Goal: Task Accomplishment & Management: Complete application form

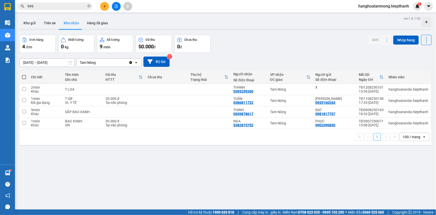
click at [115, 7] on icon "file-add" at bounding box center [116, 7] width 3 height 4
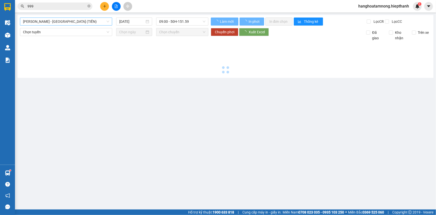
click at [59, 21] on span "[PERSON_NAME] - [GEOGRAPHIC_DATA] (TIỀN)" at bounding box center [66, 22] width 86 height 8
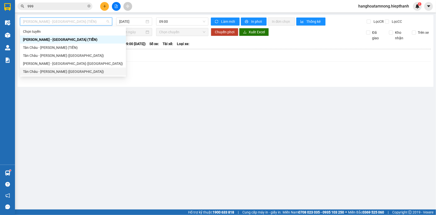
click at [34, 69] on div "Tân Châu - [PERSON_NAME] ([GEOGRAPHIC_DATA])" at bounding box center [73, 72] width 100 height 6
type input "[DATE]"
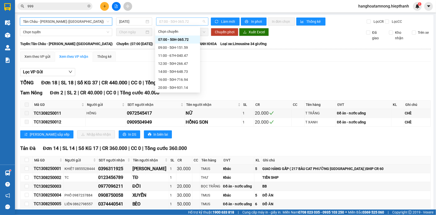
click at [170, 23] on span "07:00 - 50H-365.72" at bounding box center [182, 22] width 46 height 8
click at [178, 49] on div "09:00 - 50H-151.59" at bounding box center [177, 48] width 39 height 6
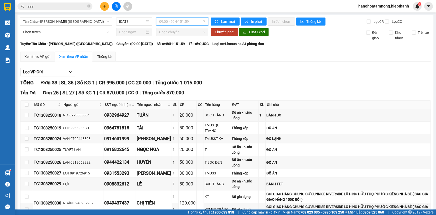
click at [180, 24] on span "09:00 - 50H-151.59" at bounding box center [182, 22] width 46 height 8
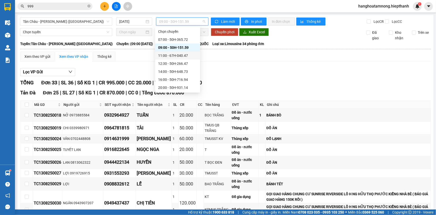
click at [167, 55] on div "11:00 - 67H-040.47" at bounding box center [177, 56] width 39 height 6
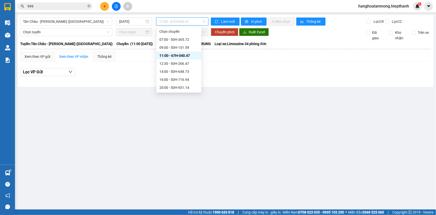
click at [171, 19] on span "11:00 - 67H-040.47" at bounding box center [182, 22] width 46 height 8
click at [173, 48] on div "09:00 - 50H-151.59" at bounding box center [179, 48] width 39 height 6
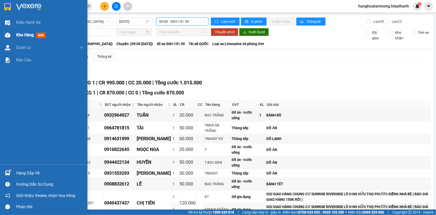
click at [21, 35] on span "Kho hàng" at bounding box center [25, 35] width 18 height 5
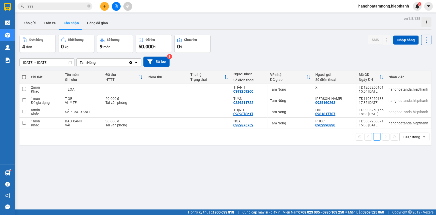
click at [318, 161] on div "ver 1.8.138 Kho gửi Trên xe Kho nhận Hàng đã giao Đơn hàng 4 đơn Khối lượng 0 k…" at bounding box center [226, 122] width 416 height 215
click at [119, 5] on button at bounding box center [116, 6] width 9 height 9
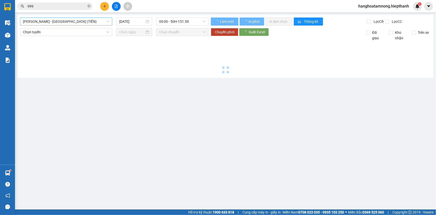
click at [54, 23] on span "[PERSON_NAME] - [GEOGRAPHIC_DATA] (TIỀN)" at bounding box center [66, 22] width 86 height 8
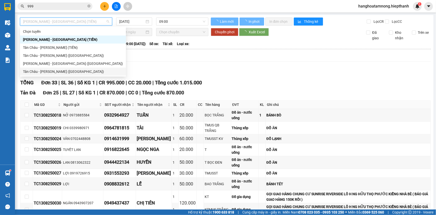
click at [44, 72] on div "Tân Châu - [PERSON_NAME] ([GEOGRAPHIC_DATA])" at bounding box center [73, 72] width 100 height 6
type input "[DATE]"
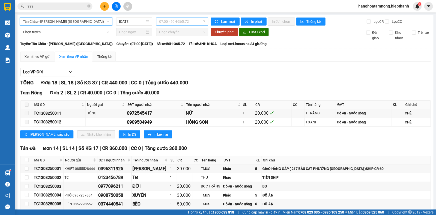
click at [177, 22] on span "07:00 - 50H-365.72" at bounding box center [182, 22] width 46 height 8
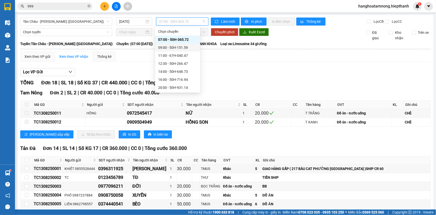
click at [174, 45] on div "09:00 - 50H-151.59" at bounding box center [177, 48] width 39 height 6
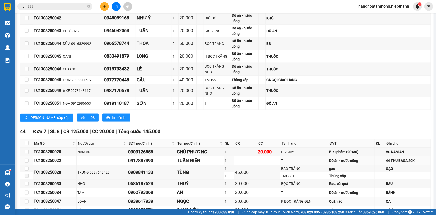
scroll to position [372, 0]
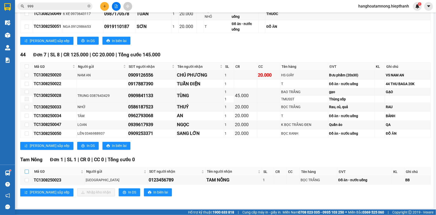
click at [27, 170] on input "checkbox" at bounding box center [27, 172] width 4 height 4
checkbox input "true"
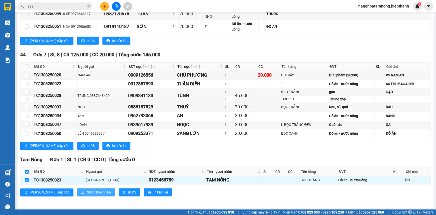
click at [87, 190] on span "Nhập kho nhận" at bounding box center [99, 193] width 24 height 6
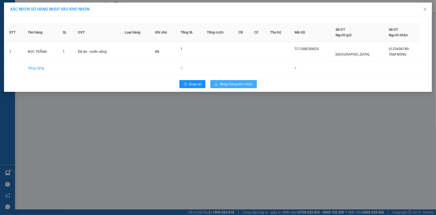
click at [228, 83] on span "Nhập hàng kho nhận" at bounding box center [236, 84] width 33 height 6
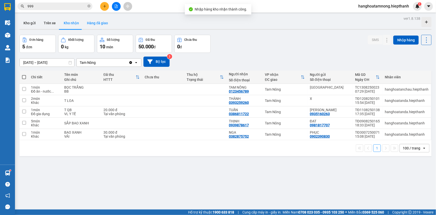
click at [105, 26] on button "Hàng đã giao" at bounding box center [97, 23] width 29 height 12
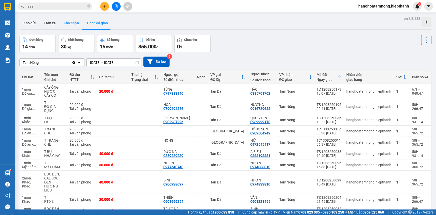
click at [80, 23] on button "Kho nhận" at bounding box center [71, 23] width 23 height 12
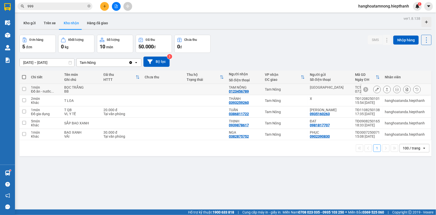
click at [376, 89] on icon at bounding box center [378, 90] width 4 height 4
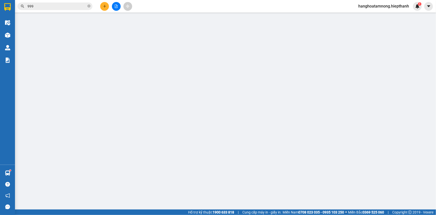
type input "TÂN CHÂU"
type input "0123456789"
type input "TAM NÔNG"
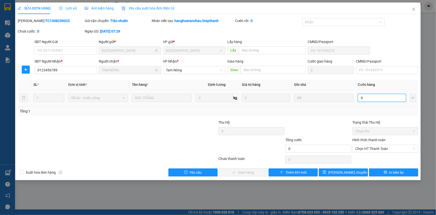
click at [368, 99] on input "0" at bounding box center [382, 98] width 48 height 8
type input "1"
type input "1.000"
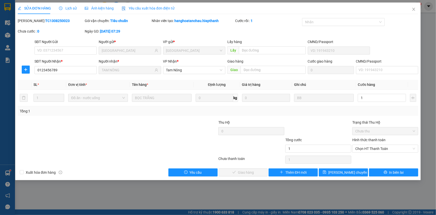
type input "1.000"
click at [327, 115] on div "Tổng: 1" at bounding box center [218, 111] width 401 height 10
click at [365, 147] on span "Chọn HT Thanh Toán" at bounding box center [386, 149] width 60 height 8
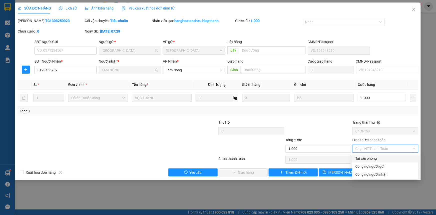
click at [363, 158] on div "Tại văn phòng" at bounding box center [386, 159] width 60 height 6
type input "0"
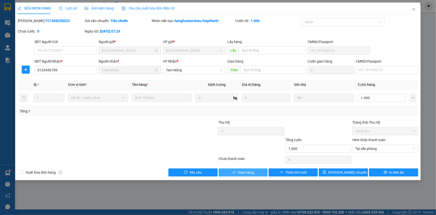
click at [245, 170] on span "Giao hàng" at bounding box center [246, 173] width 16 height 6
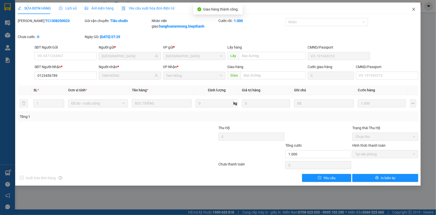
click at [412, 10] on span "Close" at bounding box center [414, 10] width 14 height 14
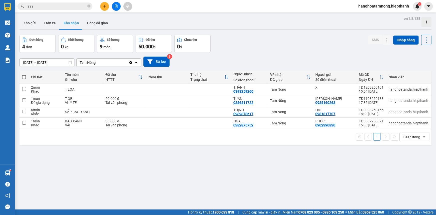
click at [70, 6] on input "999" at bounding box center [57, 7] width 59 height 6
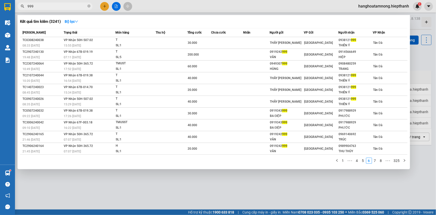
click at [70, 6] on input "999" at bounding box center [57, 7] width 59 height 6
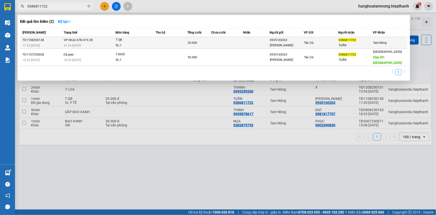
type input "0386811722"
click at [182, 39] on td at bounding box center [172, 43] width 32 height 12
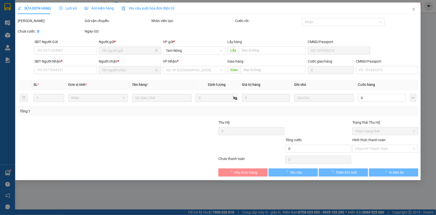
type input "0935160263"
type input "ĐỨC HUY"
type input "0386811722"
type input "TUẤN"
type input "20.000"
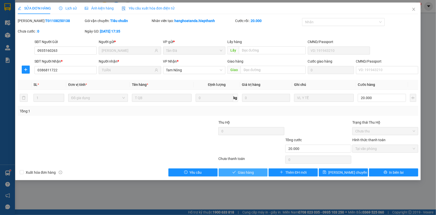
click at [231, 173] on button "Giao hàng" at bounding box center [243, 172] width 49 height 8
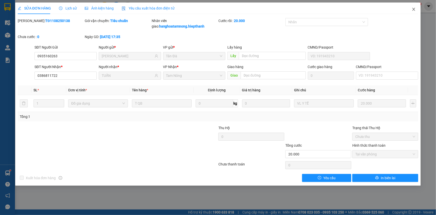
click at [413, 9] on icon "close" at bounding box center [414, 9] width 4 height 4
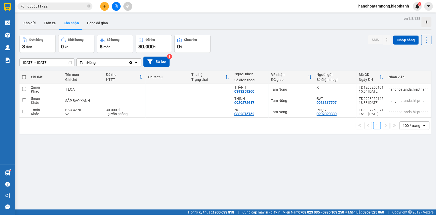
click at [71, 8] on input "0386811722" at bounding box center [57, 7] width 59 height 6
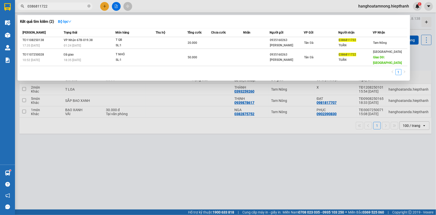
click at [70, 7] on input "0386811722" at bounding box center [57, 7] width 59 height 6
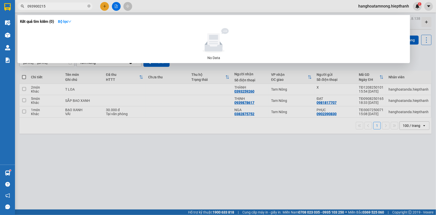
click at [30, 7] on input "093900215" at bounding box center [57, 7] width 59 height 6
click at [67, 8] on input "0793900215" at bounding box center [57, 7] width 59 height 6
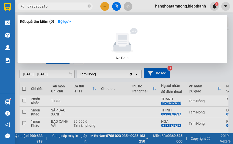
type input "0793900215"
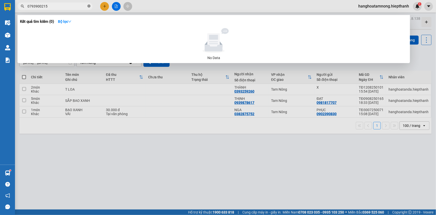
click at [90, 4] on span at bounding box center [89, 6] width 3 height 5
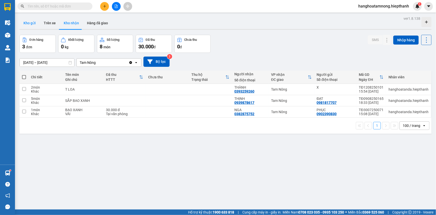
click at [33, 22] on button "Kho gửi" at bounding box center [30, 23] width 20 height 12
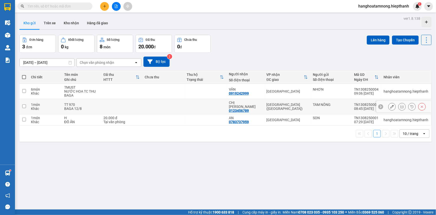
click at [389, 104] on button at bounding box center [392, 106] width 7 height 9
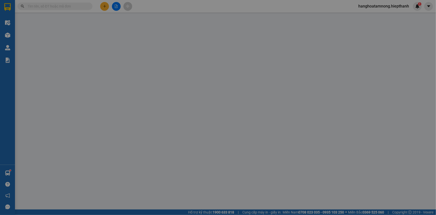
type input "0123456789"
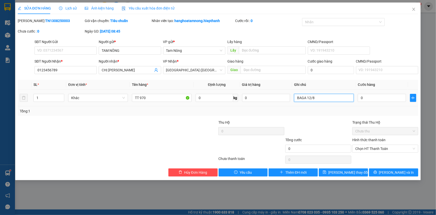
click at [341, 98] on input "BAGA 12/8" at bounding box center [324, 98] width 60 height 8
type input "BAGA 12/8 ĐI XE 8H"
click at [336, 171] on button "Lưu thay đổi" at bounding box center [343, 172] width 49 height 8
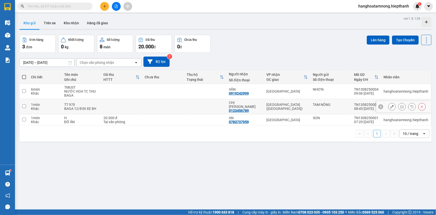
click at [25, 104] on input "checkbox" at bounding box center [24, 106] width 4 height 4
checkbox input "true"
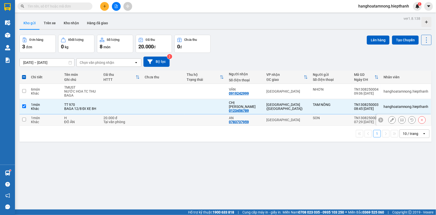
click at [23, 118] on input "checkbox" at bounding box center [24, 120] width 4 height 4
checkbox input "true"
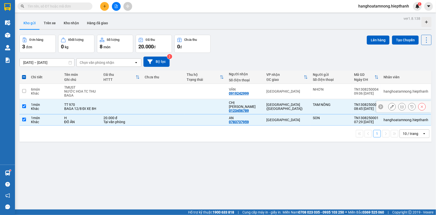
click at [25, 105] on input "checkbox" at bounding box center [24, 106] width 4 height 4
checkbox input "false"
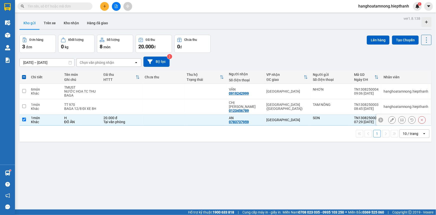
click at [22, 118] on input "checkbox" at bounding box center [24, 120] width 4 height 4
checkbox input "false"
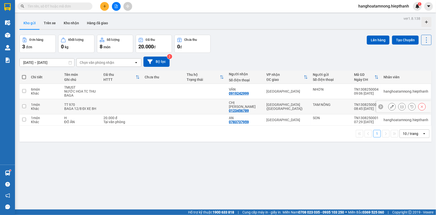
click at [24, 104] on input "checkbox" at bounding box center [24, 106] width 4 height 4
checkbox input "true"
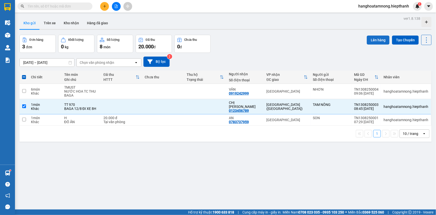
click at [371, 39] on button "Lên hàng" at bounding box center [378, 40] width 23 height 9
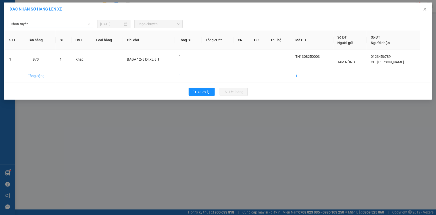
click at [59, 25] on span "Chọn tuyến" at bounding box center [51, 24] width 80 height 8
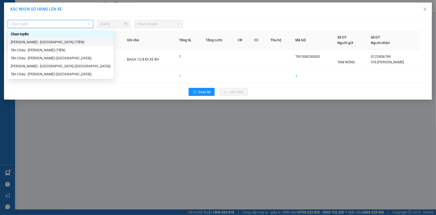
click at [39, 43] on div "[PERSON_NAME] - [GEOGRAPHIC_DATA] (TIỀN)" at bounding box center [61, 42] width 100 height 6
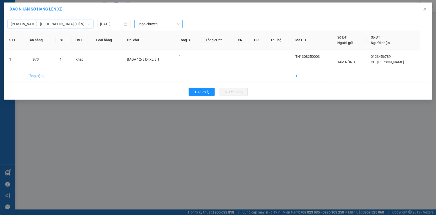
click at [167, 25] on span "Chọn chuyến" at bounding box center [159, 24] width 42 height 8
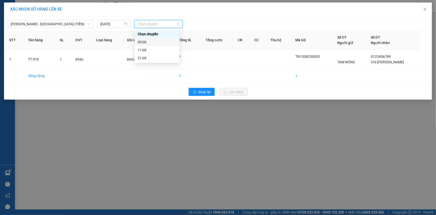
click at [146, 43] on div "09:00" at bounding box center [157, 42] width 39 height 6
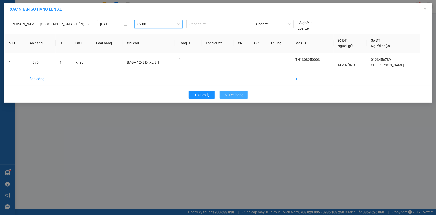
click at [231, 95] on span "Lên hàng" at bounding box center [236, 95] width 15 height 6
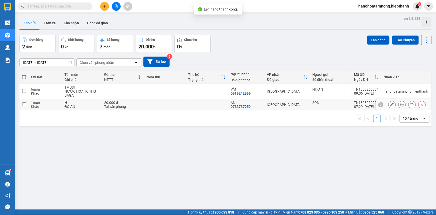
click at [23, 104] on input "checkbox" at bounding box center [24, 104] width 4 height 4
checkbox input "true"
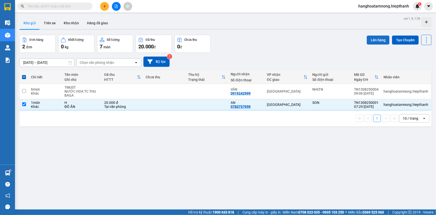
click at [376, 40] on button "Lên hàng" at bounding box center [378, 40] width 23 height 9
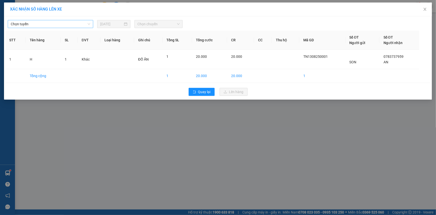
click at [49, 23] on span "Chọn tuyến" at bounding box center [51, 24] width 80 height 8
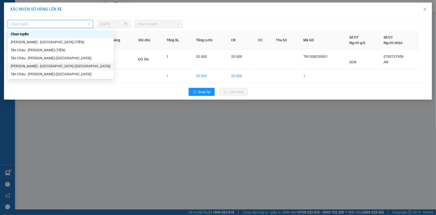
drag, startPoint x: 30, startPoint y: 57, endPoint x: 38, endPoint y: 65, distance: 11.1
click at [38, 65] on div "Chọn tuyến Hồ Chí Minh - Tân Châu (TIỀN) Tân Châu - Hồ Chí Minh (TIỀN) Tân Châu…" at bounding box center [61, 54] width 106 height 48
click at [38, 65] on div "[PERSON_NAME] - [GEOGRAPHIC_DATA] ([GEOGRAPHIC_DATA])" at bounding box center [61, 66] width 100 height 6
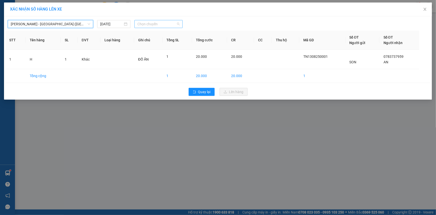
click at [158, 25] on span "Chọn chuyến" at bounding box center [159, 24] width 42 height 8
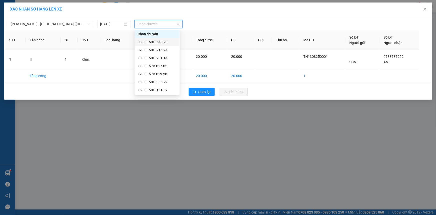
click at [148, 42] on div "08:00 - 50H-648.73" at bounding box center [157, 42] width 39 height 6
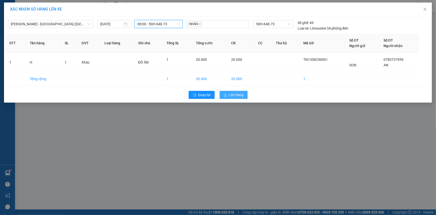
click at [233, 95] on span "Lên hàng" at bounding box center [236, 95] width 15 height 6
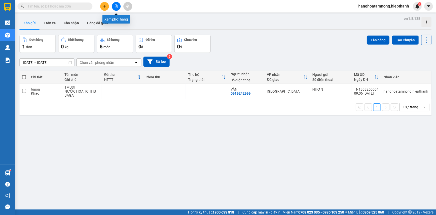
click at [118, 7] on button at bounding box center [116, 6] width 9 height 9
click at [70, 23] on button "Kho nhận" at bounding box center [71, 23] width 23 height 12
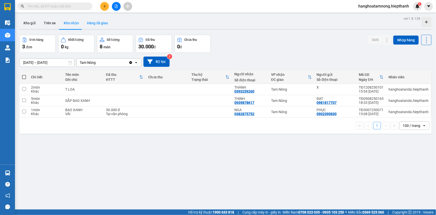
click at [95, 23] on button "Hàng đã giao" at bounding box center [97, 23] width 29 height 12
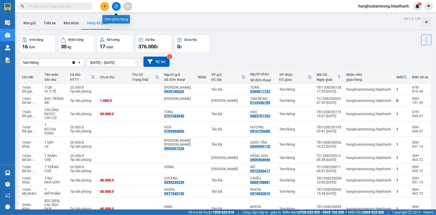
click at [115, 6] on icon "file-add" at bounding box center [116, 7] width 3 height 4
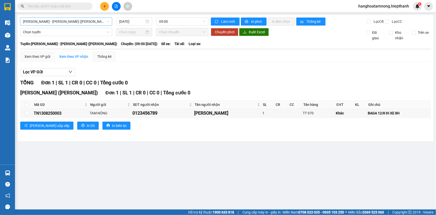
drag, startPoint x: 66, startPoint y: 21, endPoint x: 63, endPoint y: 24, distance: 4.2
click at [66, 21] on span "[PERSON_NAME] - [GEOGRAPHIC_DATA] (TIỀN)" at bounding box center [66, 22] width 86 height 8
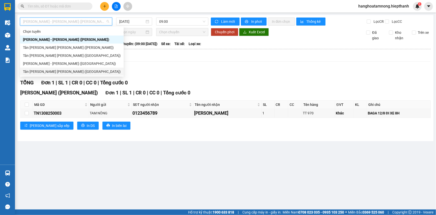
click at [40, 71] on div "Tân Châu - [PERSON_NAME] ([GEOGRAPHIC_DATA])" at bounding box center [72, 72] width 98 height 6
type input "[DATE]"
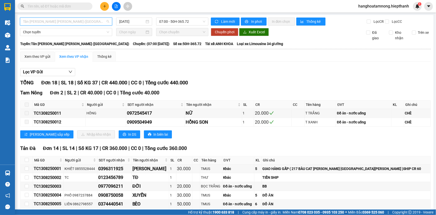
drag, startPoint x: 70, startPoint y: 21, endPoint x: 69, endPoint y: 27, distance: 6.0
click at [70, 21] on span "Tân Châu - [PERSON_NAME] ([GEOGRAPHIC_DATA])" at bounding box center [66, 22] width 86 height 8
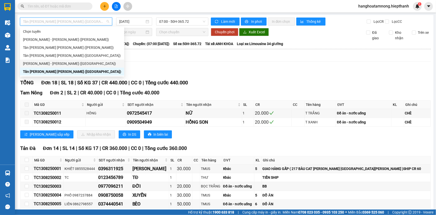
click at [44, 65] on div "[PERSON_NAME] - [GEOGRAPHIC_DATA] ([GEOGRAPHIC_DATA])" at bounding box center [72, 64] width 98 height 6
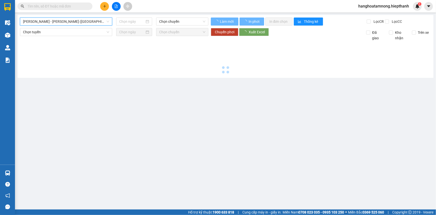
type input "[DATE]"
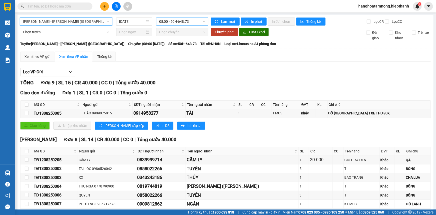
click at [172, 22] on span "08:00 - 50H-648.73" at bounding box center [182, 22] width 46 height 8
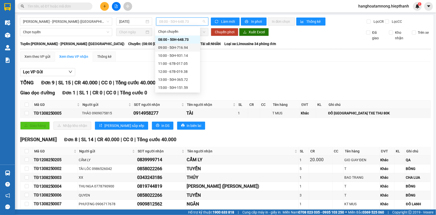
click at [165, 47] on div "09:00 - 50H-716.94" at bounding box center [177, 48] width 39 height 6
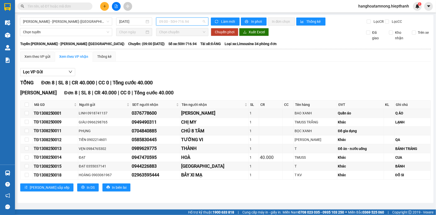
click at [180, 21] on span "09:00 - 50H-716.94" at bounding box center [182, 22] width 46 height 8
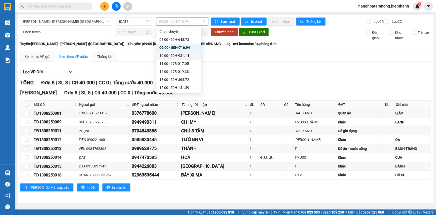
click at [170, 56] on div "10:00 - 50H-931.14" at bounding box center [179, 56] width 39 height 6
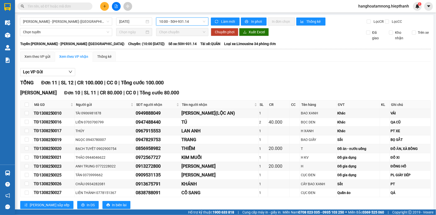
click at [179, 22] on span "10:00 - 50H-931.14" at bounding box center [182, 22] width 46 height 8
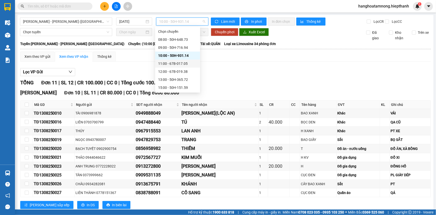
click at [167, 65] on div "11:00 - 67B-017.05" at bounding box center [177, 64] width 39 height 6
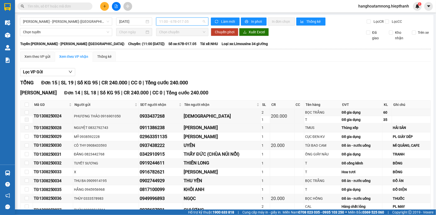
click at [164, 22] on span "11:00 - 67B-017.05" at bounding box center [182, 22] width 46 height 8
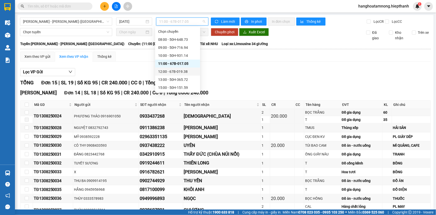
click at [165, 70] on div "12:00 - 67B-019.38" at bounding box center [177, 72] width 39 height 6
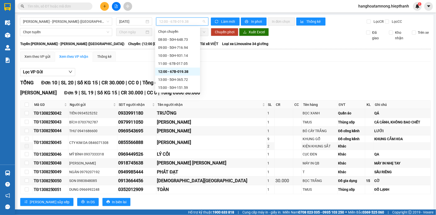
click at [169, 21] on span "12:00 - 67B-019.38" at bounding box center [182, 22] width 46 height 8
click at [165, 81] on div "13:00 - 50H-365.72" at bounding box center [177, 80] width 39 height 6
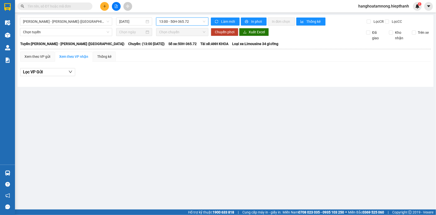
click at [170, 21] on span "13:00 - 50H-365.72" at bounding box center [182, 22] width 46 height 8
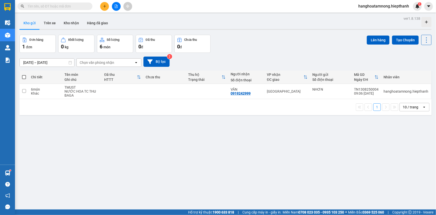
click at [112, 4] on button at bounding box center [116, 6] width 9 height 9
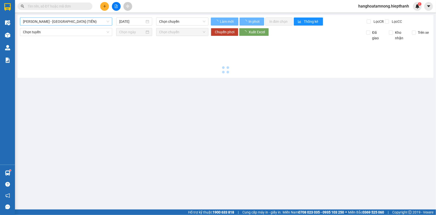
click at [69, 19] on span "[PERSON_NAME] - [GEOGRAPHIC_DATA] (TIỀN)" at bounding box center [66, 22] width 86 height 8
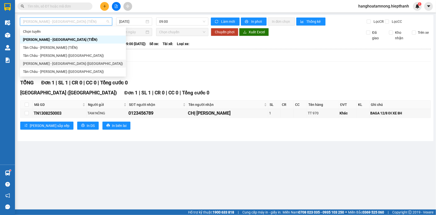
click at [41, 65] on div "[PERSON_NAME] - [GEOGRAPHIC_DATA] ([GEOGRAPHIC_DATA])" at bounding box center [73, 64] width 100 height 6
type input "[DATE]"
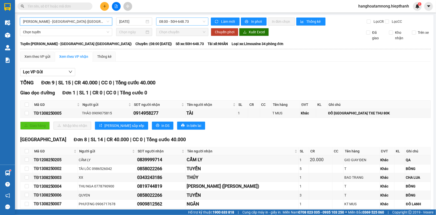
click at [168, 22] on span "08:00 - 50H-648.73" at bounding box center [182, 22] width 46 height 8
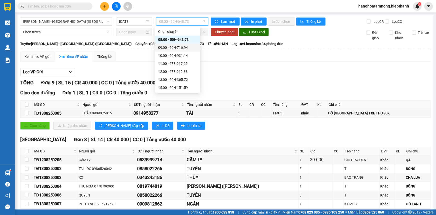
click at [170, 47] on div "09:00 - 50H-716.94" at bounding box center [177, 48] width 39 height 6
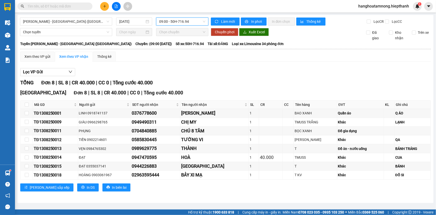
click at [176, 23] on span "09:00 - 50H-716.94" at bounding box center [182, 22] width 46 height 8
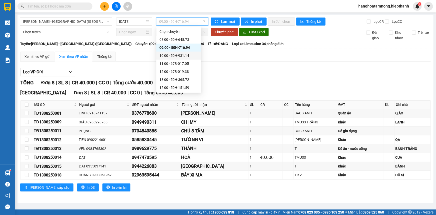
click at [162, 53] on div "10:00 - 50H-931.14" at bounding box center [179, 56] width 45 height 8
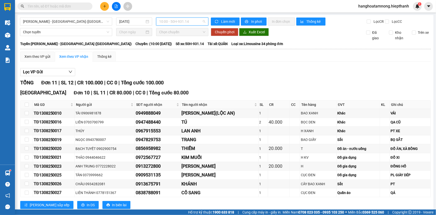
drag, startPoint x: 178, startPoint y: 22, endPoint x: 183, endPoint y: 60, distance: 39.1
click at [178, 21] on span "10:00 - 50H-931.14" at bounding box center [182, 22] width 46 height 8
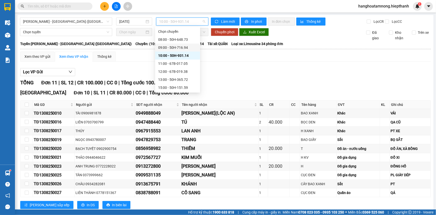
click at [177, 47] on div "09:00 - 50H-716.94" at bounding box center [177, 48] width 39 height 6
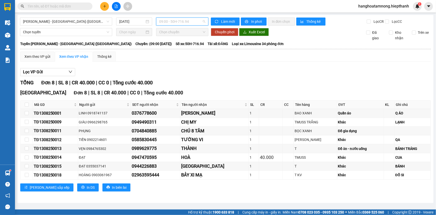
click at [168, 23] on span "09:00 - 50H-716.94" at bounding box center [182, 22] width 46 height 8
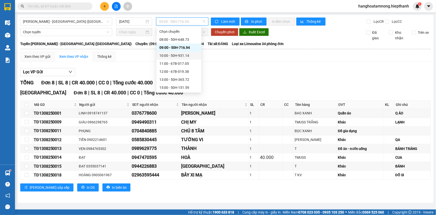
click at [172, 54] on div "10:00 - 50H-931.14" at bounding box center [179, 56] width 39 height 6
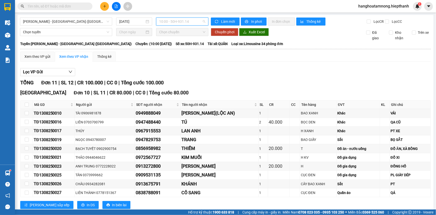
click at [166, 19] on span "10:00 - 50H-931.14" at bounding box center [182, 22] width 46 height 8
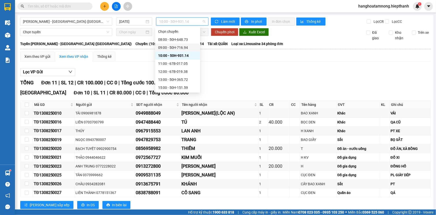
click at [165, 45] on div "09:00 - 50H-716.94" at bounding box center [177, 48] width 39 height 6
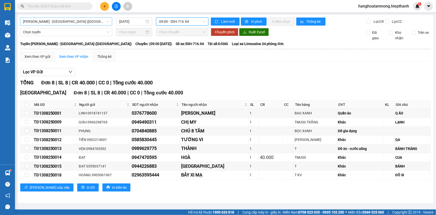
click at [79, 18] on div "[PERSON_NAME] - [GEOGRAPHIC_DATA] ([GEOGRAPHIC_DATA])" at bounding box center [66, 22] width 92 height 8
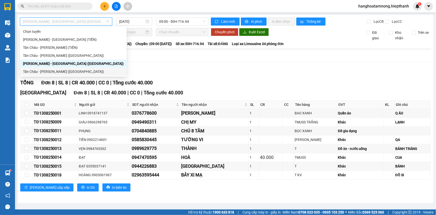
click at [51, 73] on div "Tân Châu - [PERSON_NAME] ([GEOGRAPHIC_DATA])" at bounding box center [73, 72] width 101 height 6
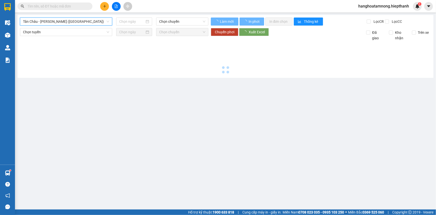
type input "[DATE]"
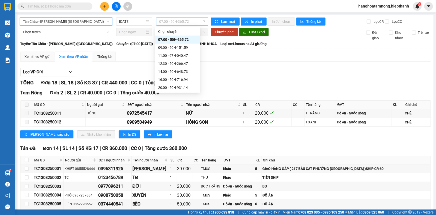
click at [183, 22] on span "07:00 - 50H-365.72" at bounding box center [182, 22] width 46 height 8
click at [171, 54] on div "11:00 - 67H-040.47" at bounding box center [177, 56] width 39 height 6
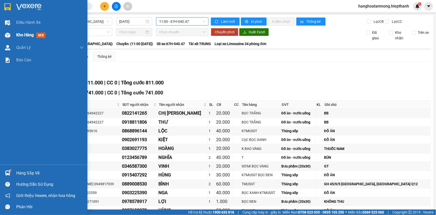
click at [18, 37] on span "Kho hàng" at bounding box center [25, 35] width 18 height 5
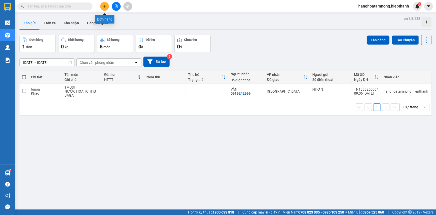
click at [104, 8] on icon "plus" at bounding box center [105, 7] width 4 height 4
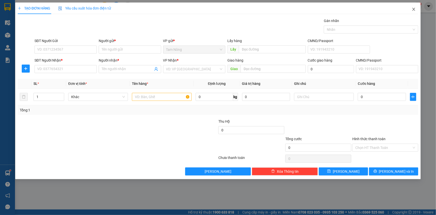
click at [415, 10] on icon "close" at bounding box center [414, 9] width 4 height 4
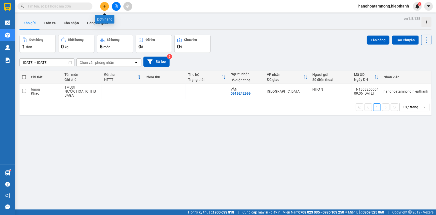
click at [102, 6] on button at bounding box center [104, 6] width 9 height 9
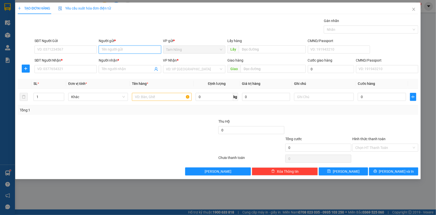
click at [127, 48] on input "Người gửi *" at bounding box center [130, 50] width 62 height 8
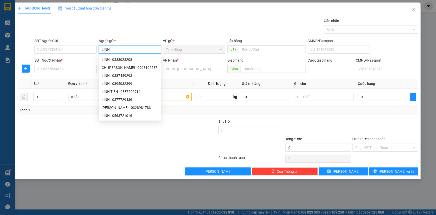
type input "LINH"
click at [136, 11] on div "TẠO ĐƠN HÀNG Yêu cầu xuất hóa đơn điện tử" at bounding box center [218, 9] width 401 height 12
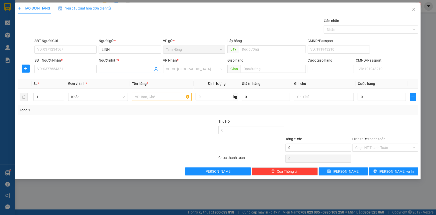
click at [113, 67] on input "Người nhận *" at bounding box center [127, 69] width 51 height 6
click at [113, 68] on input "Người nhận *" at bounding box center [127, 69] width 51 height 6
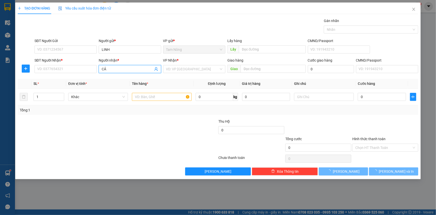
type input "C"
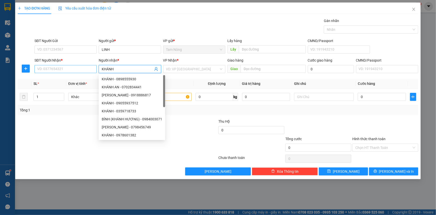
type input "KHÁNH"
click at [92, 69] on input "SĐT Người Nhận *" at bounding box center [66, 69] width 62 height 8
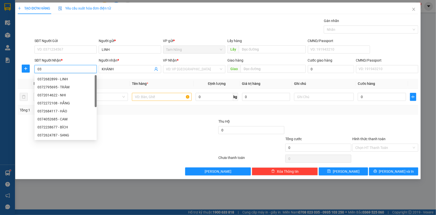
type input "0"
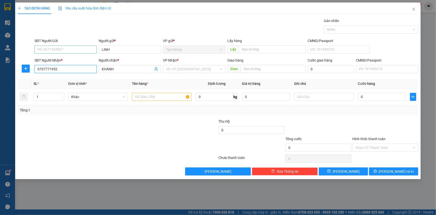
type input "0707771952"
click at [53, 50] on input "SĐT Người Gửi" at bounding box center [66, 50] width 62 height 8
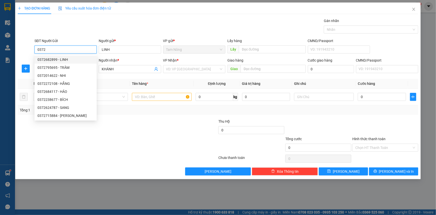
click at [55, 60] on div "0372682899 - LINH" at bounding box center [66, 60] width 56 height 6
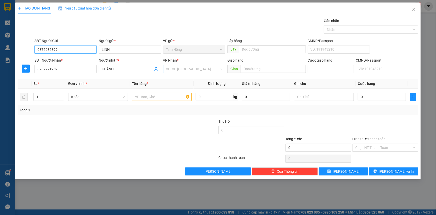
type input "0372682899"
click at [175, 67] on input "search" at bounding box center [192, 69] width 53 height 8
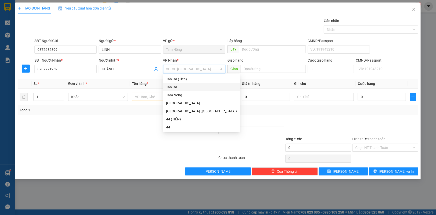
click at [177, 86] on div "Tản Đà" at bounding box center [201, 87] width 71 height 6
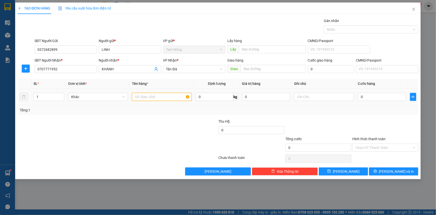
click at [159, 95] on input "text" at bounding box center [162, 97] width 60 height 8
click at [302, 96] on input "text" at bounding box center [324, 97] width 60 height 8
click at [277, 98] on input "0" at bounding box center [266, 97] width 48 height 8
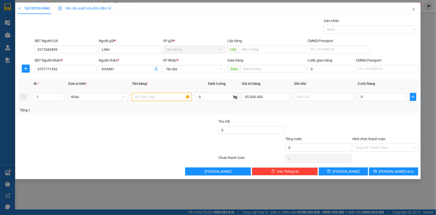
type input "5.000.000"
click at [156, 100] on input "text" at bounding box center [162, 97] width 60 height 8
type input "TMUSS"
click at [303, 99] on input "text" at bounding box center [324, 97] width 60 height 8
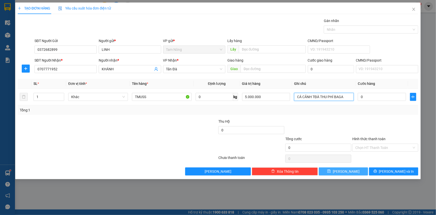
type input "CÁ CẢNH TĐÀ THU PHÍ BAGA"
click at [366, 172] on button "[PERSON_NAME]" at bounding box center [343, 171] width 49 height 8
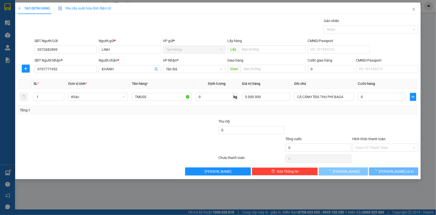
type input "0"
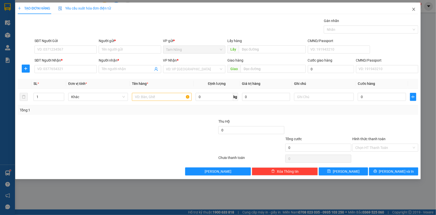
click at [414, 9] on icon "close" at bounding box center [414, 9] width 4 height 4
